Goal: Task Accomplishment & Management: Manage account settings

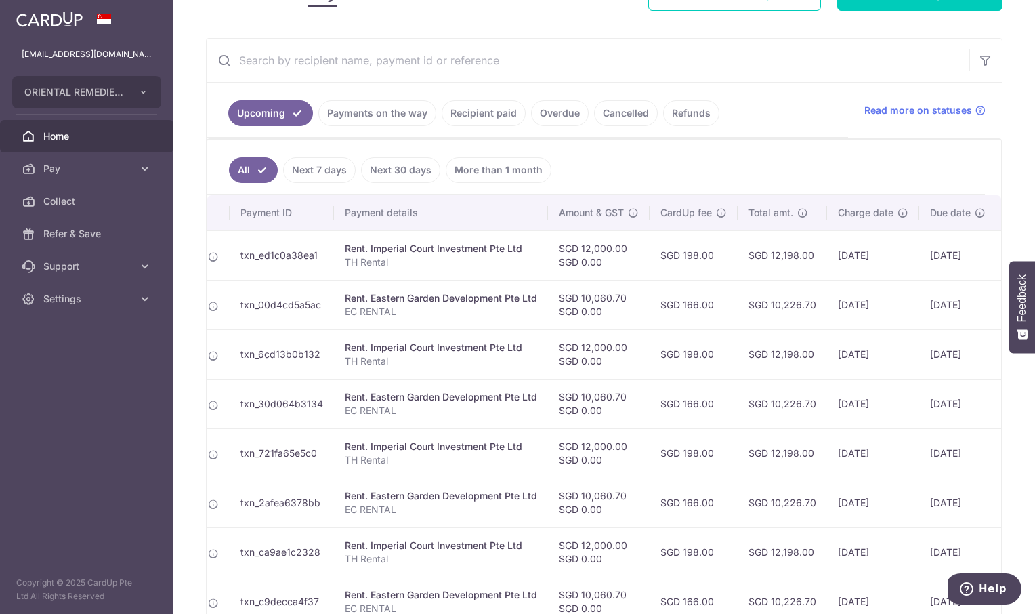
scroll to position [169, 0]
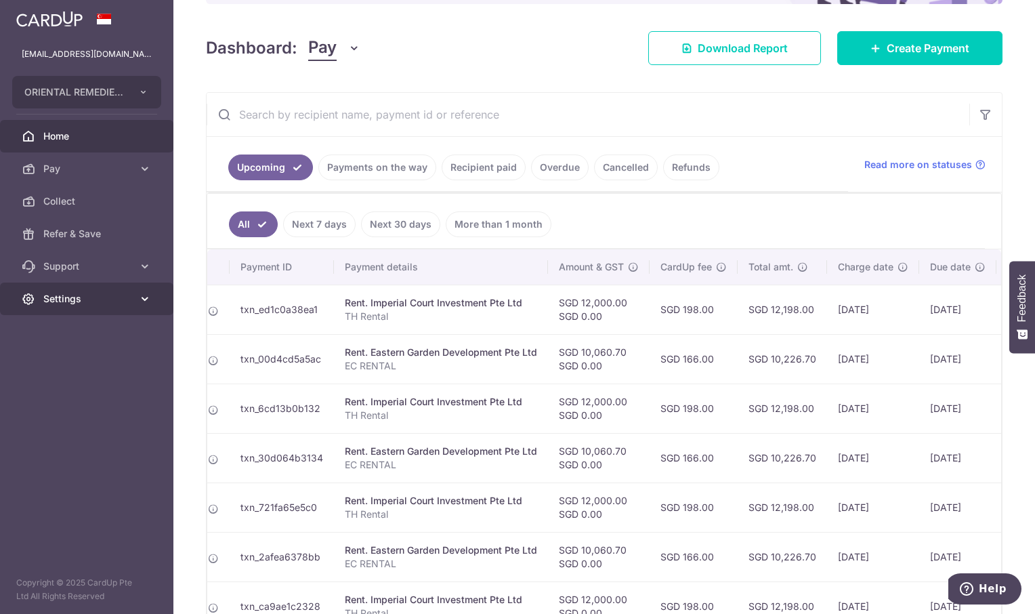
click at [64, 300] on span "Settings" at bounding box center [87, 299] width 89 height 14
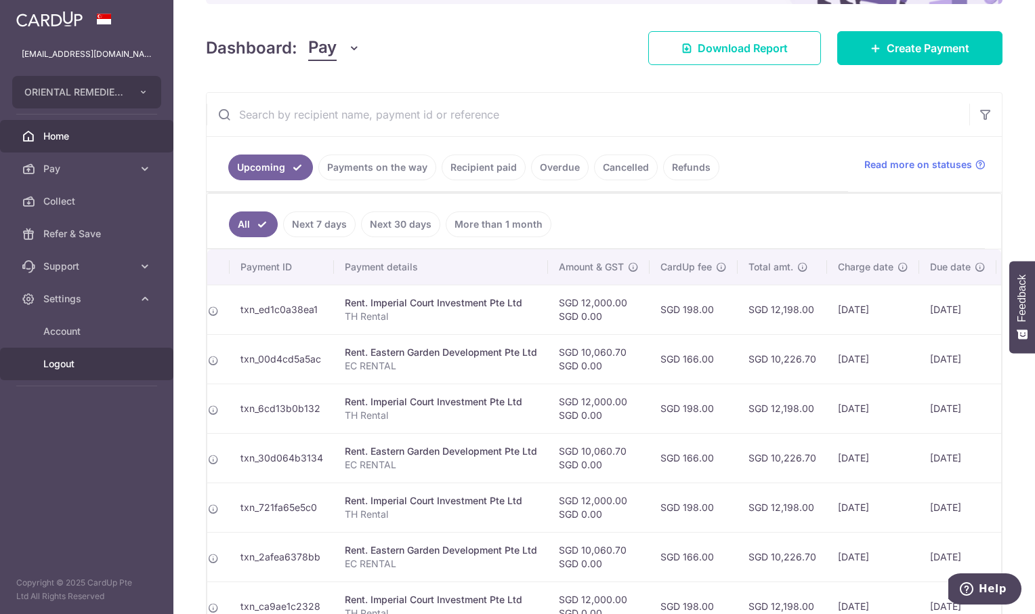
click at [58, 365] on span "Logout" at bounding box center [87, 364] width 89 height 14
